Goal: Communication & Community: Ask a question

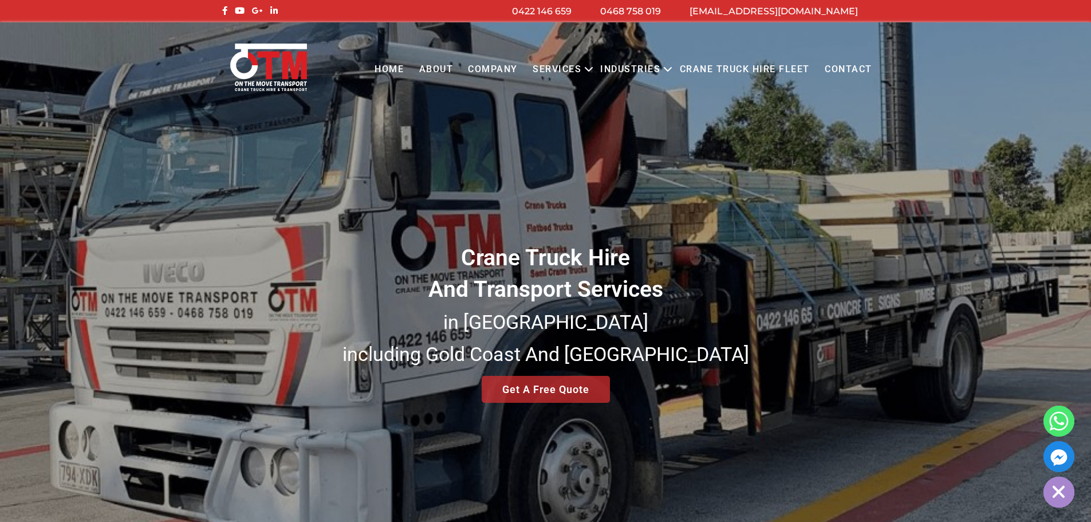
click at [851, 68] on link "Contact" at bounding box center [848, 70] width 62 height 32
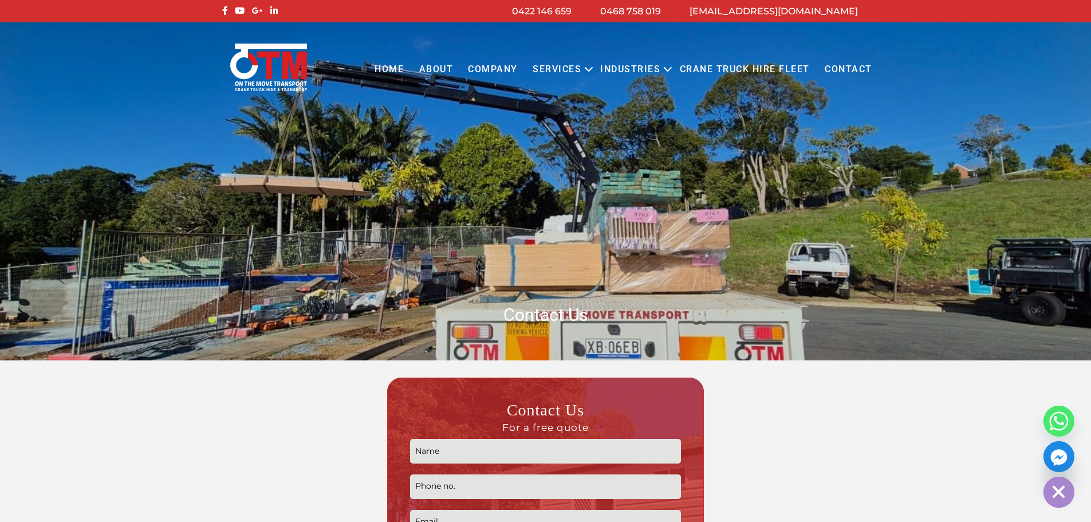
scroll to position [172, 0]
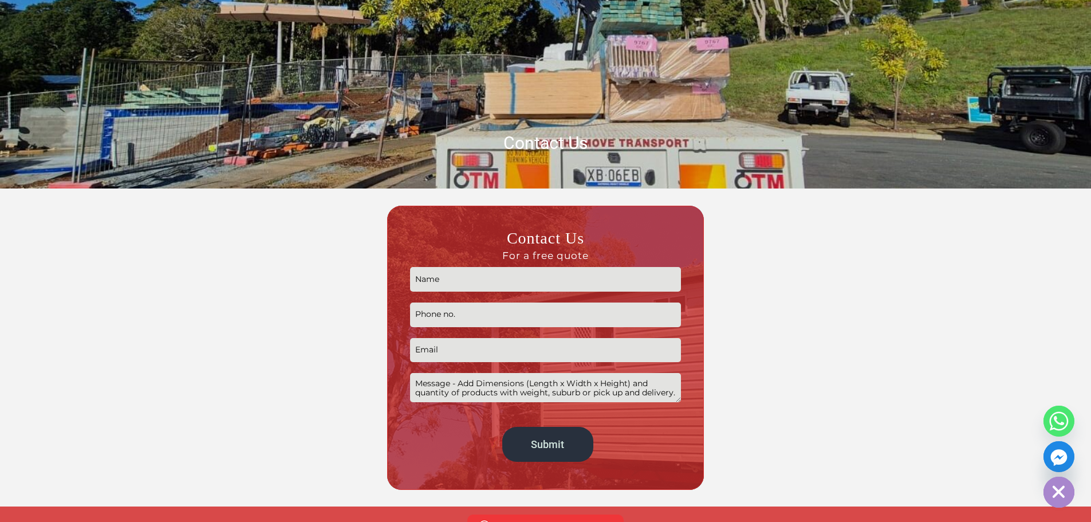
click at [486, 276] on input "Contact form" at bounding box center [545, 279] width 271 height 25
type input "Rebecca Maas"
type input "0459 652 233"
type input "sheds.bris@steeline.com.au"
click at [471, 382] on textarea "Contact form" at bounding box center [545, 387] width 271 height 29
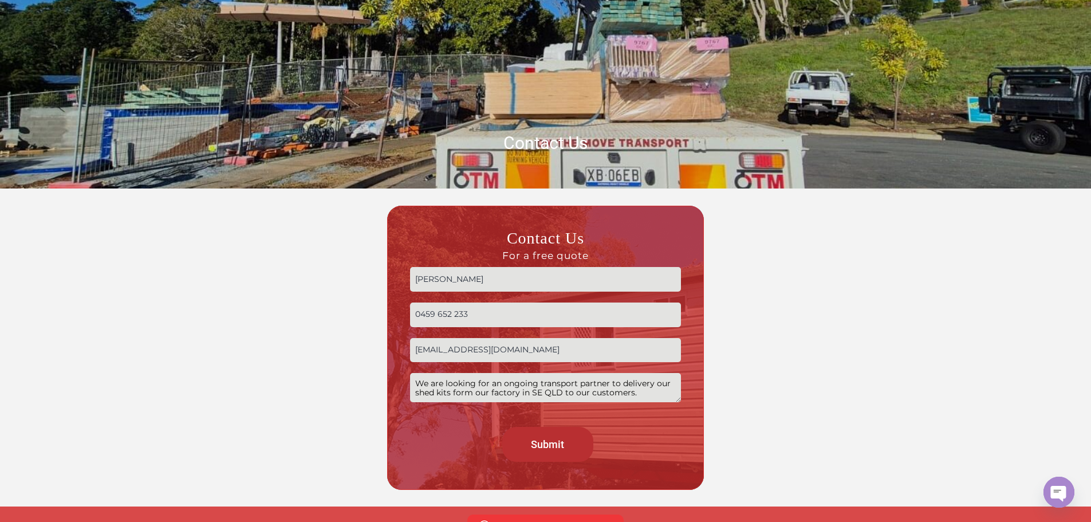
type textarea "We are looking for an ongoing transport partner to delivery our shed kits form …"
click at [565, 450] on input "Submit" at bounding box center [547, 444] width 91 height 35
